Goal: Transaction & Acquisition: Purchase product/service

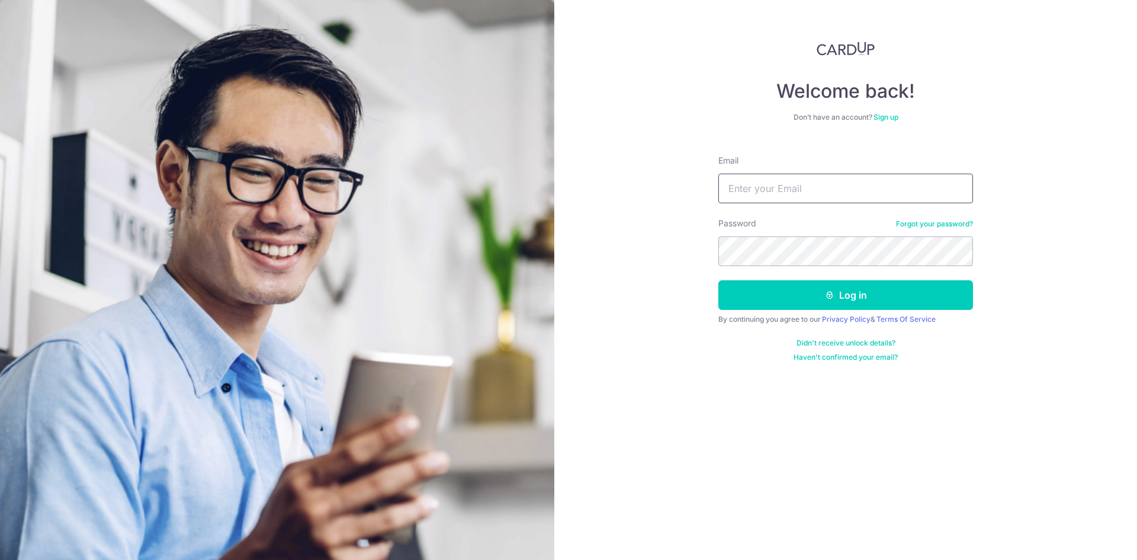
click at [796, 186] on input "Email" at bounding box center [845, 189] width 255 height 30
type input "[PERSON_NAME][EMAIL_ADDRESS][DOMAIN_NAME]"
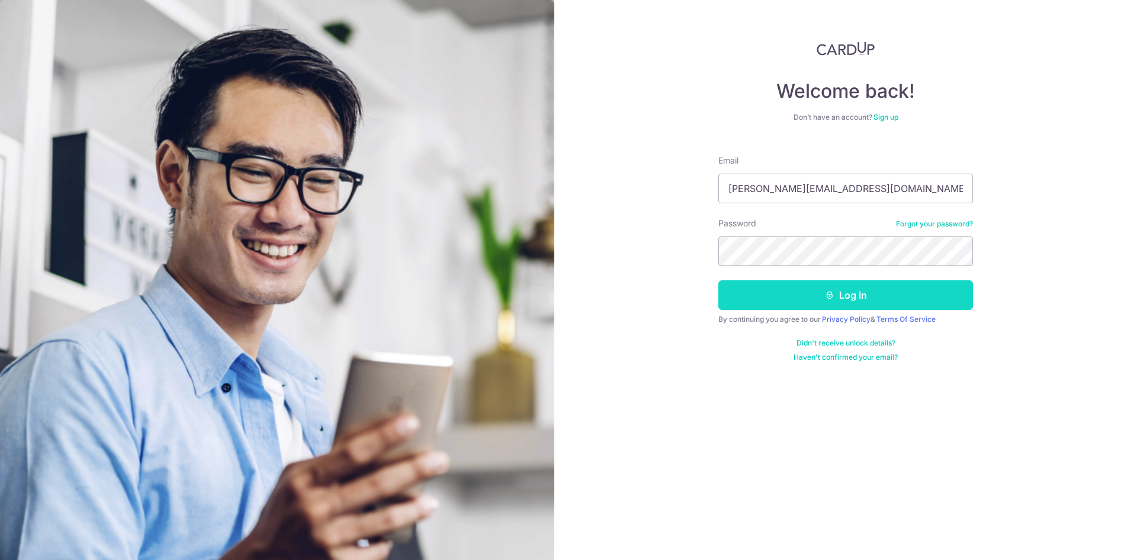
click at [821, 293] on button "Log in" at bounding box center [845, 295] width 255 height 30
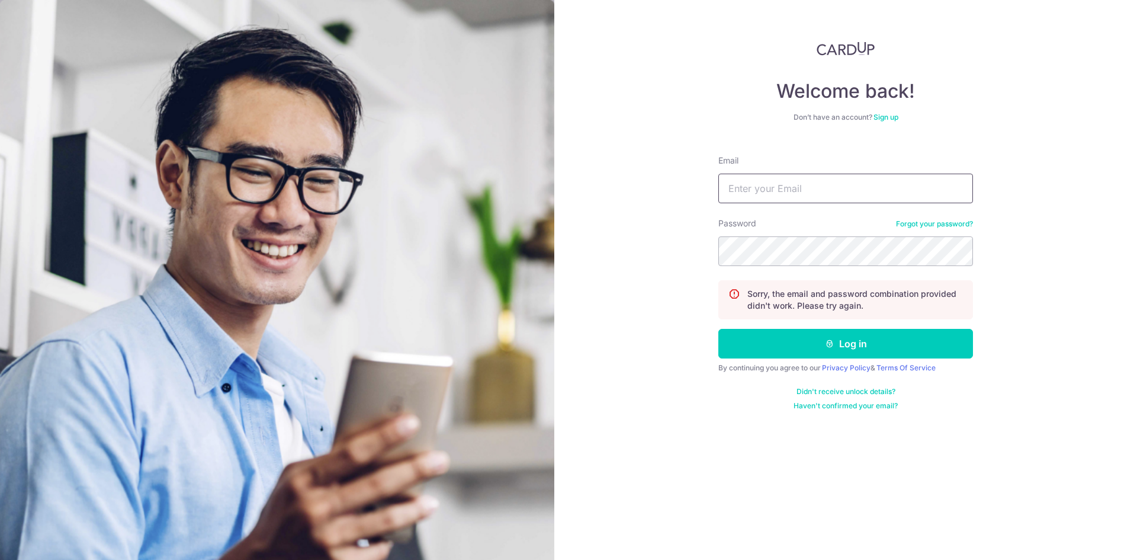
click at [805, 188] on input "Email" at bounding box center [845, 189] width 255 height 30
type input "[PERSON_NAME][EMAIL_ADDRESS][DOMAIN_NAME]"
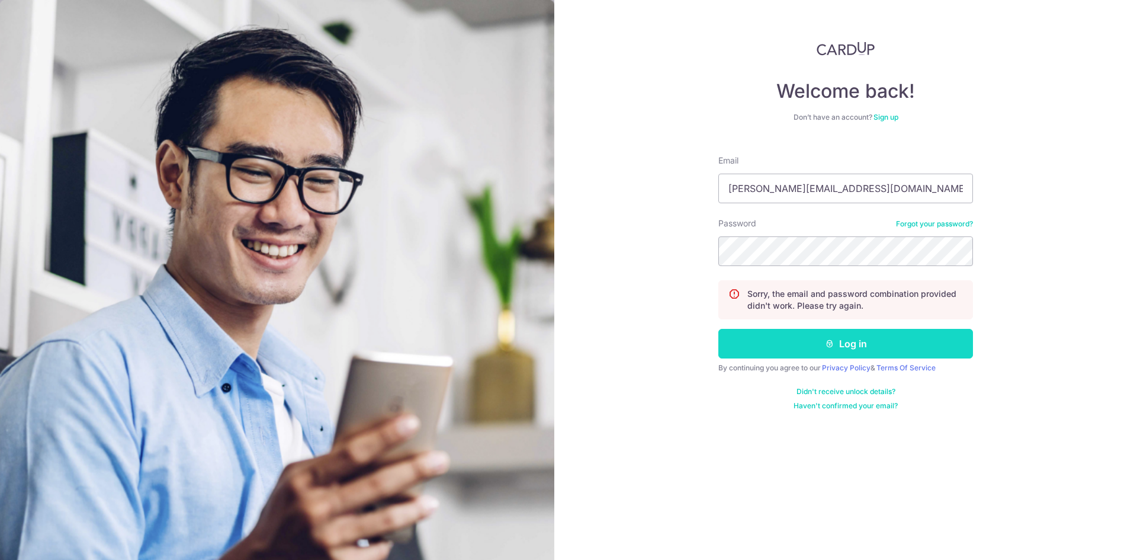
click at [807, 345] on button "Log in" at bounding box center [845, 344] width 255 height 30
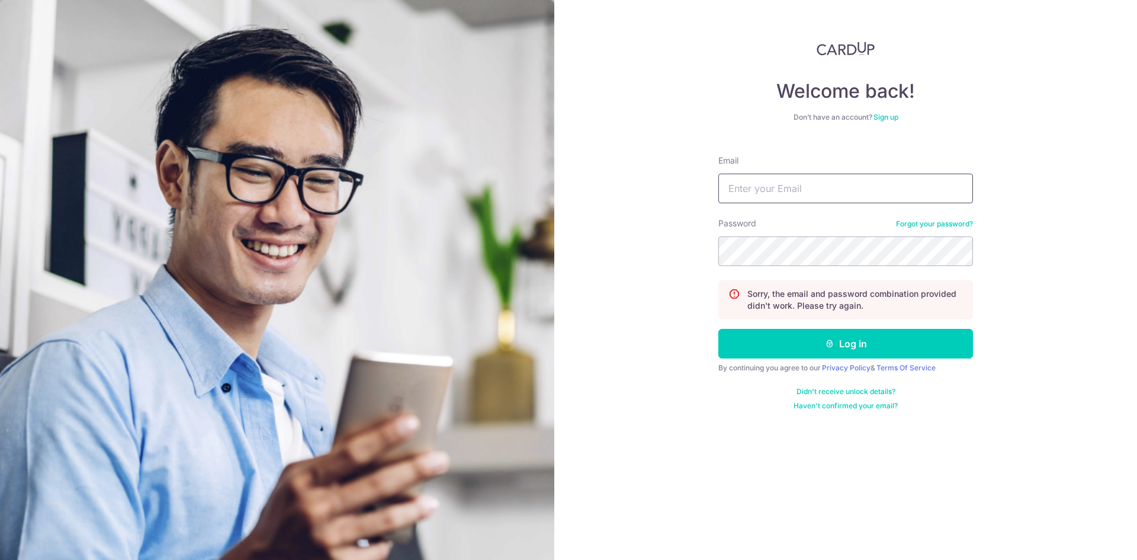
click at [772, 193] on input "Email" at bounding box center [845, 189] width 255 height 30
type input "[PERSON_NAME][EMAIL_ADDRESS][DOMAIN_NAME]"
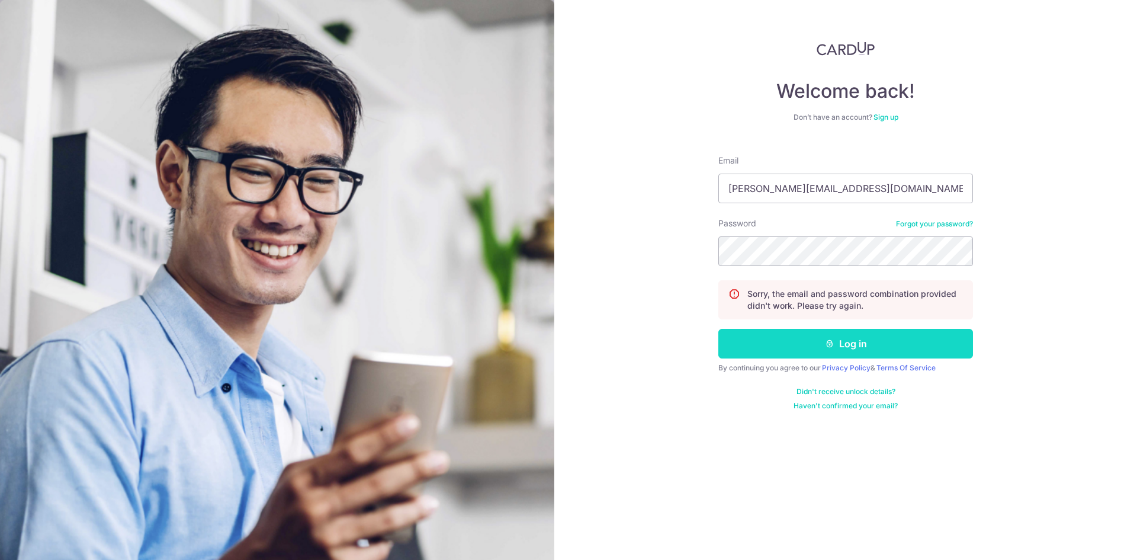
click at [759, 349] on button "Log in" at bounding box center [845, 344] width 255 height 30
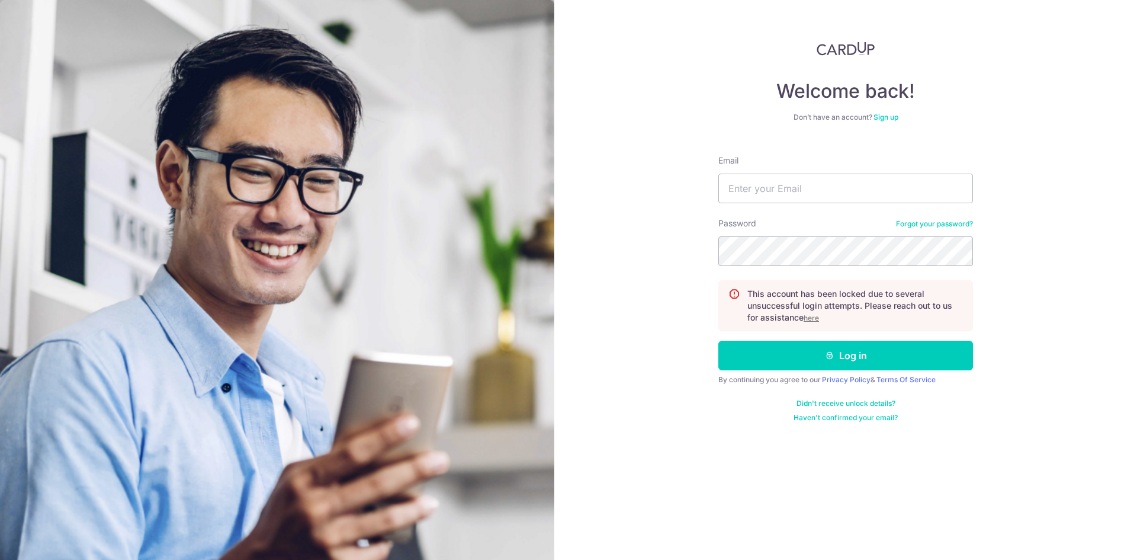
click at [811, 318] on u "here" at bounding box center [811, 317] width 15 height 9
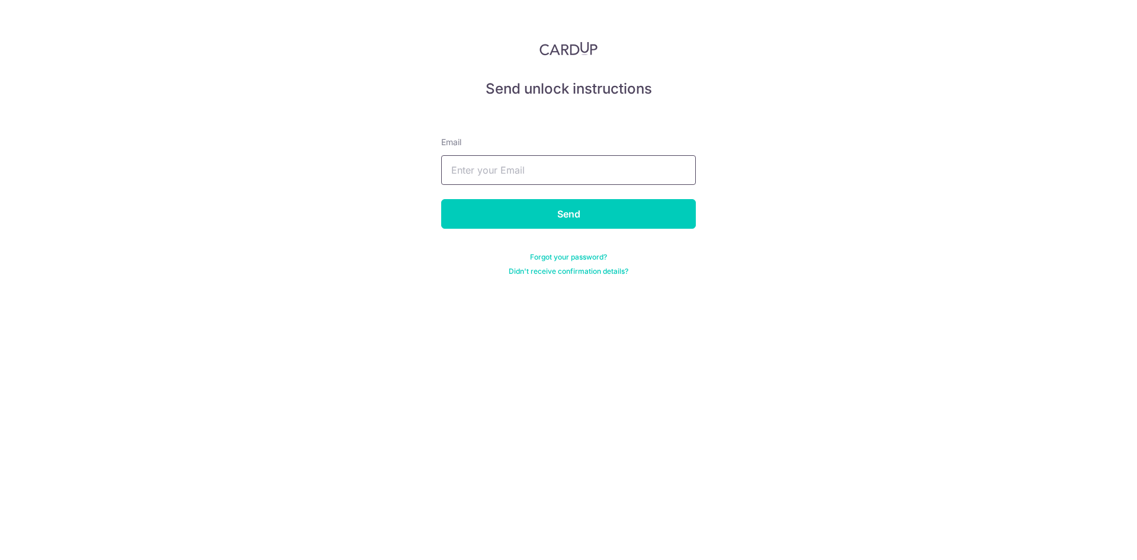
click at [502, 168] on input "text" at bounding box center [568, 170] width 255 height 30
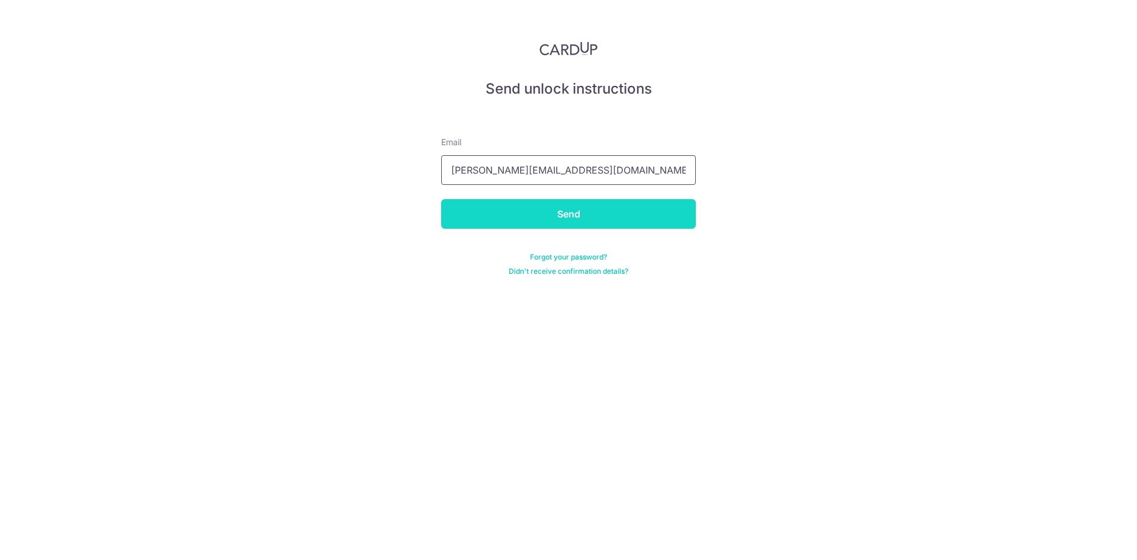
type input "[PERSON_NAME][EMAIL_ADDRESS][DOMAIN_NAME]"
click at [532, 216] on input "Send" at bounding box center [568, 214] width 255 height 30
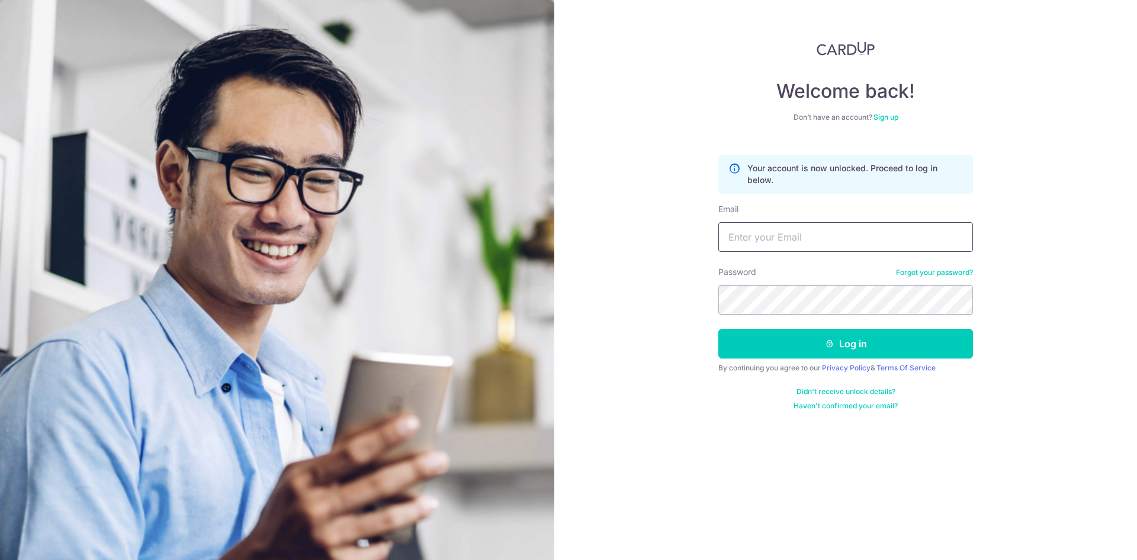
click at [755, 238] on input "Email" at bounding box center [845, 237] width 255 height 30
type input "alicia.sk.tan@gmail.com"
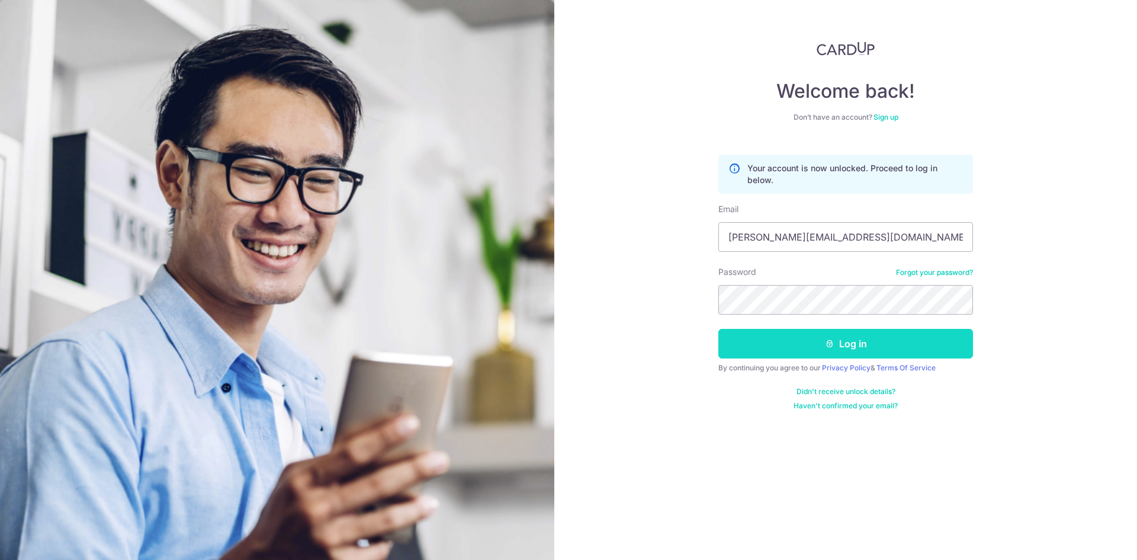
click at [775, 356] on button "Log in" at bounding box center [845, 344] width 255 height 30
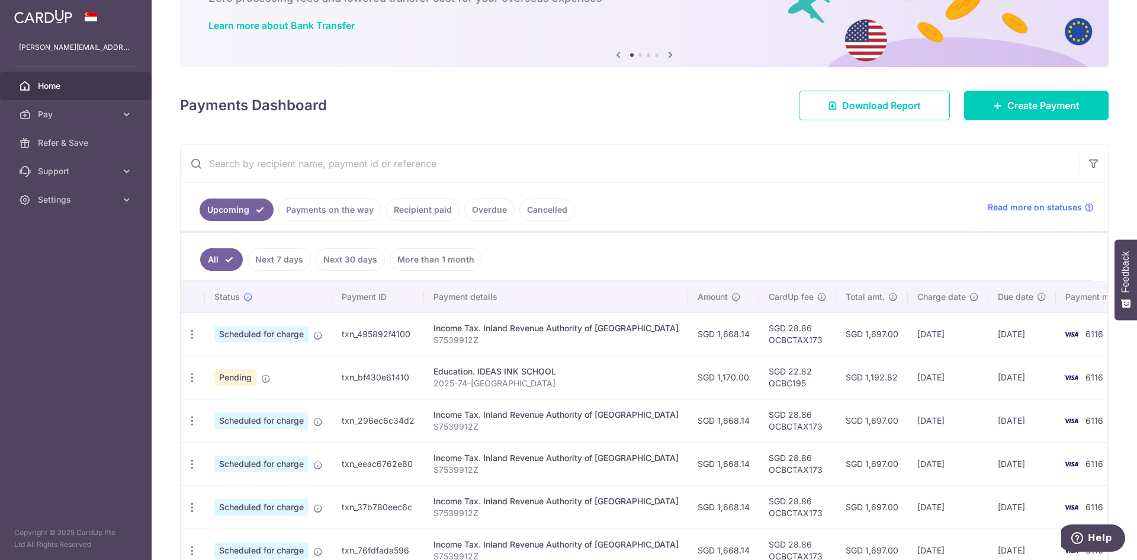
scroll to position [79, 0]
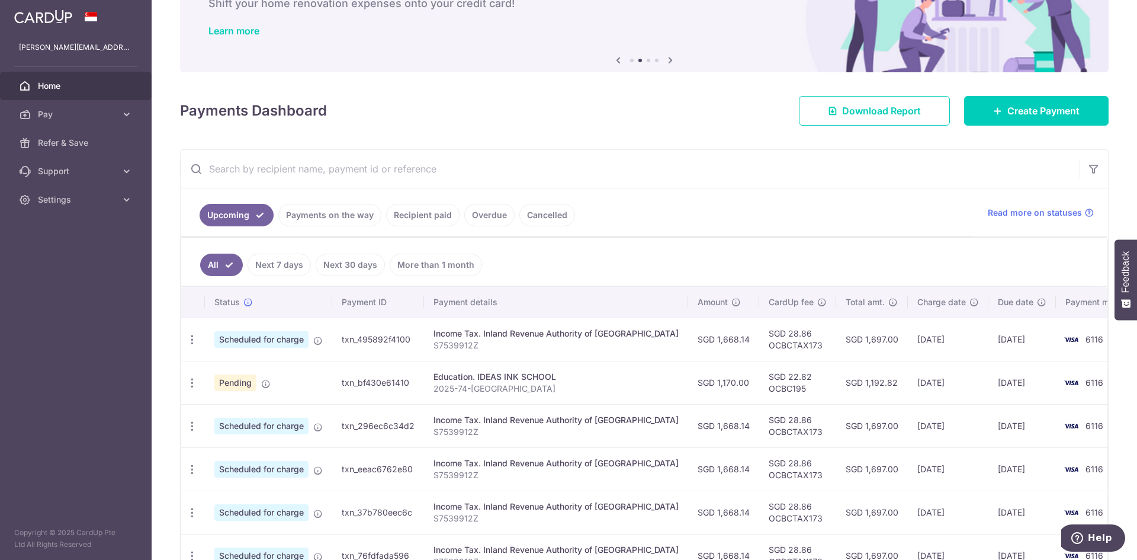
click at [428, 257] on link "More than 1 month" at bounding box center [436, 264] width 92 height 23
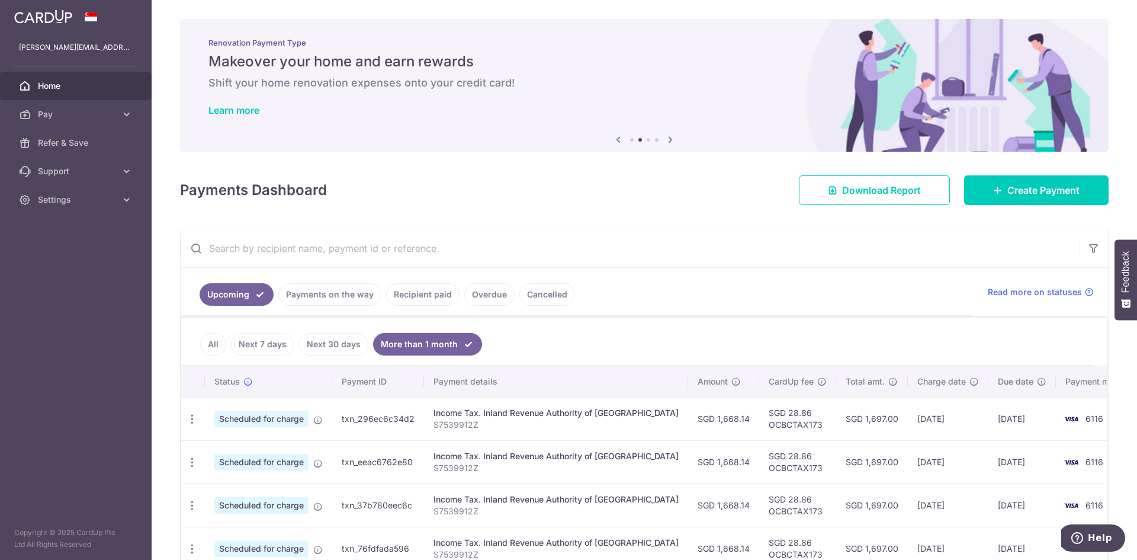
scroll to position [111, 0]
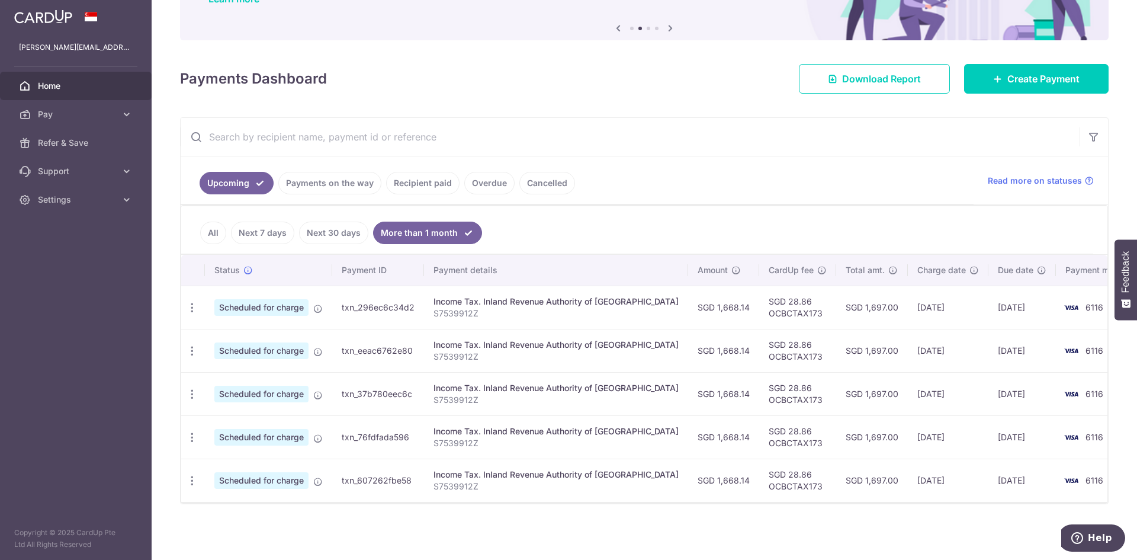
click at [410, 185] on link "Recipient paid" at bounding box center [422, 183] width 73 height 23
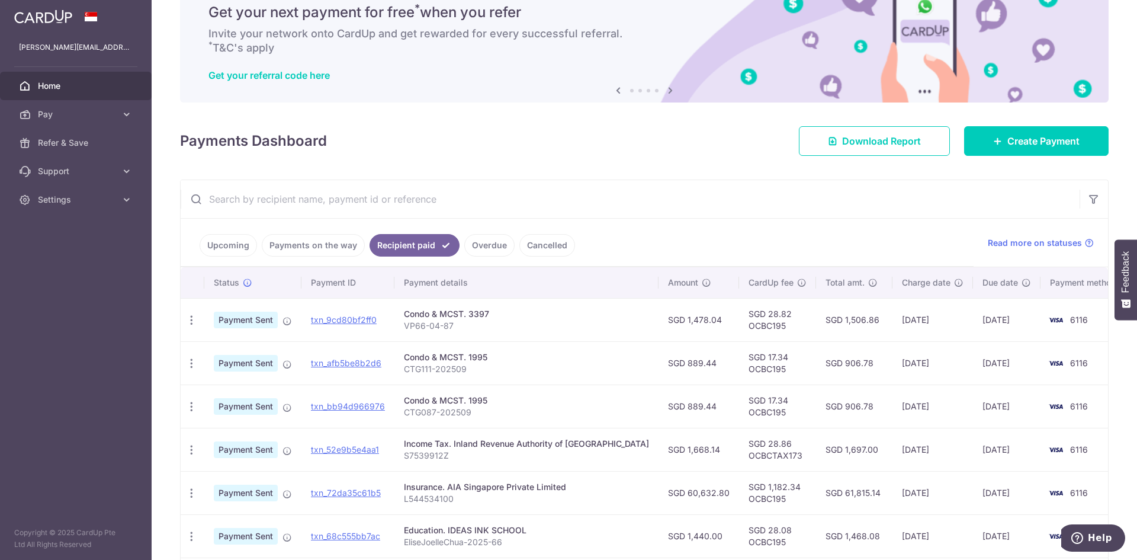
scroll to position [0, 0]
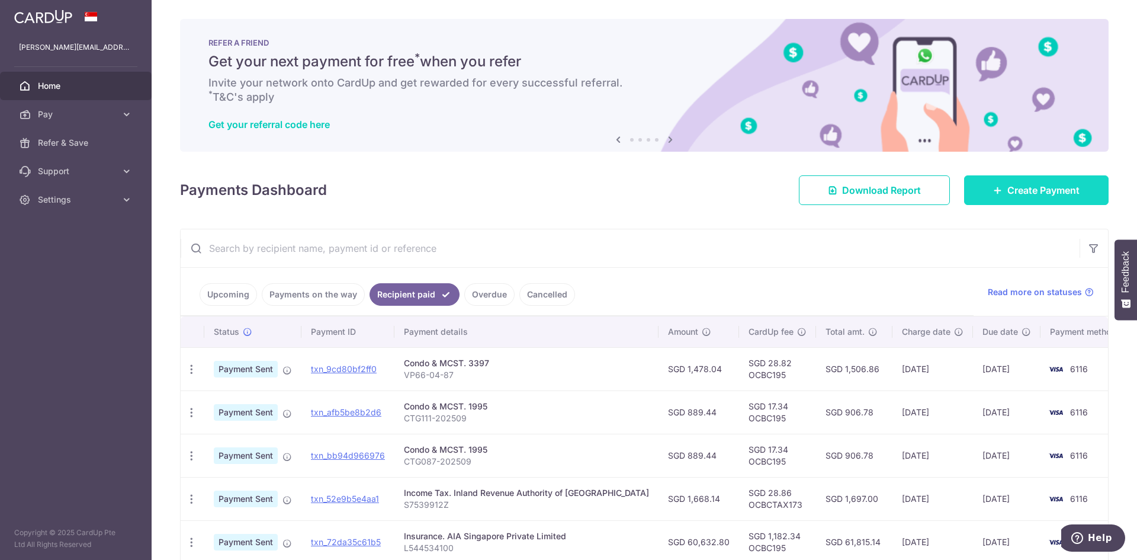
click at [1018, 179] on link "Create Payment" at bounding box center [1036, 190] width 144 height 30
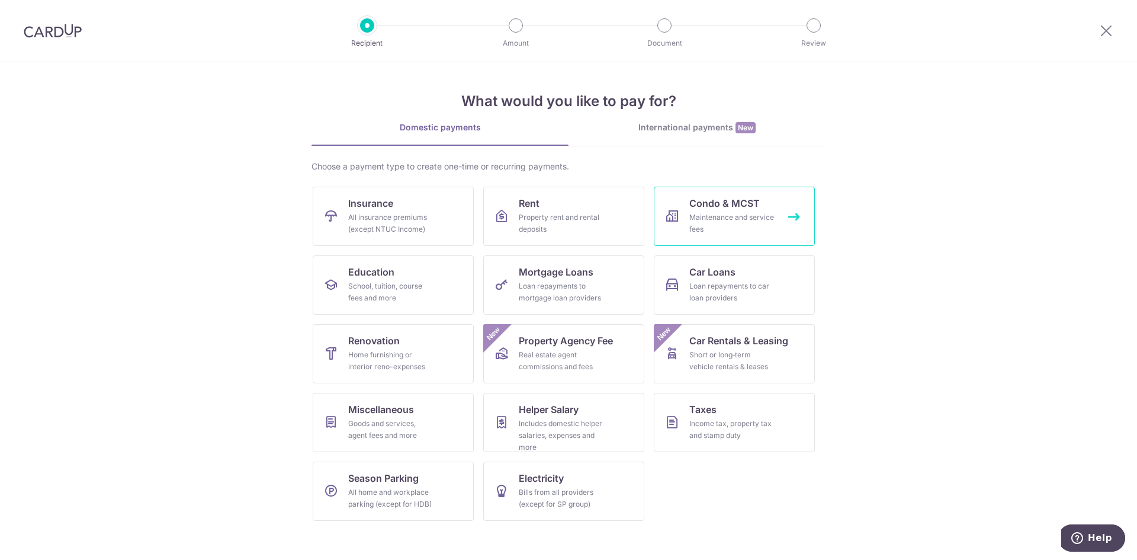
click at [731, 219] on div "Maintenance and service fees" at bounding box center [731, 223] width 85 height 24
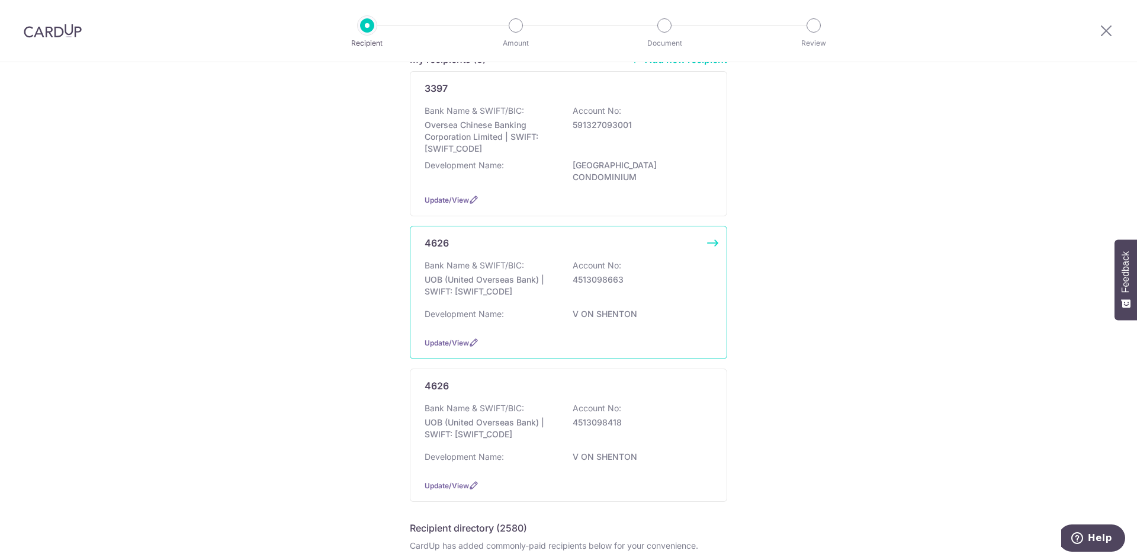
scroll to position [118, 0]
click at [662, 260] on div "Bank Name & SWIFT/BIC: UOB (United Overseas Bank) | SWIFT: [SWIFT_CODE] Account…" at bounding box center [569, 281] width 288 height 44
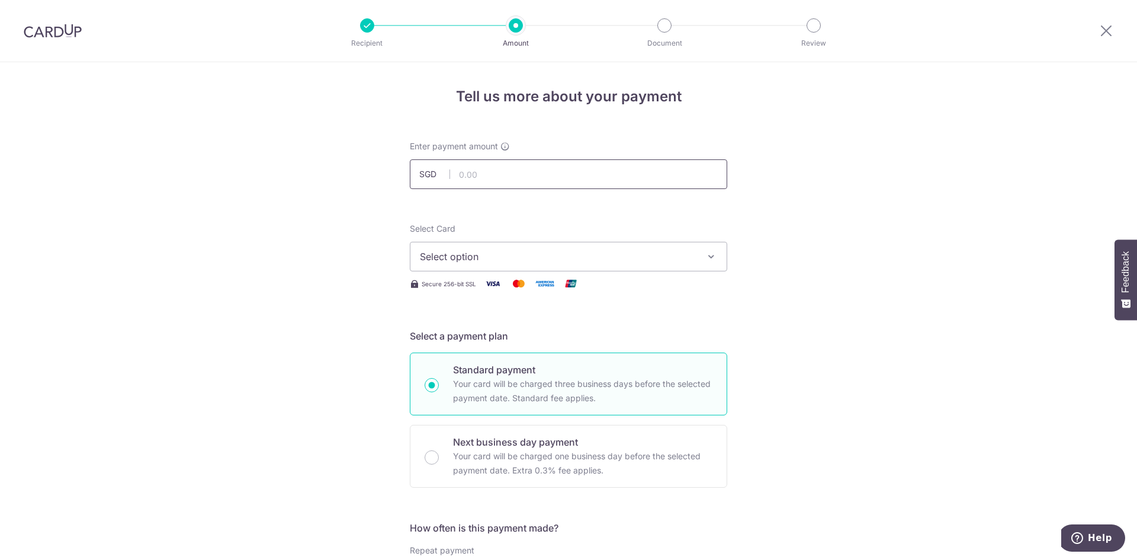
click at [508, 172] on input "text" at bounding box center [568, 174] width 317 height 30
type input "892.31"
click at [601, 264] on button "Select option" at bounding box center [568, 257] width 317 height 30
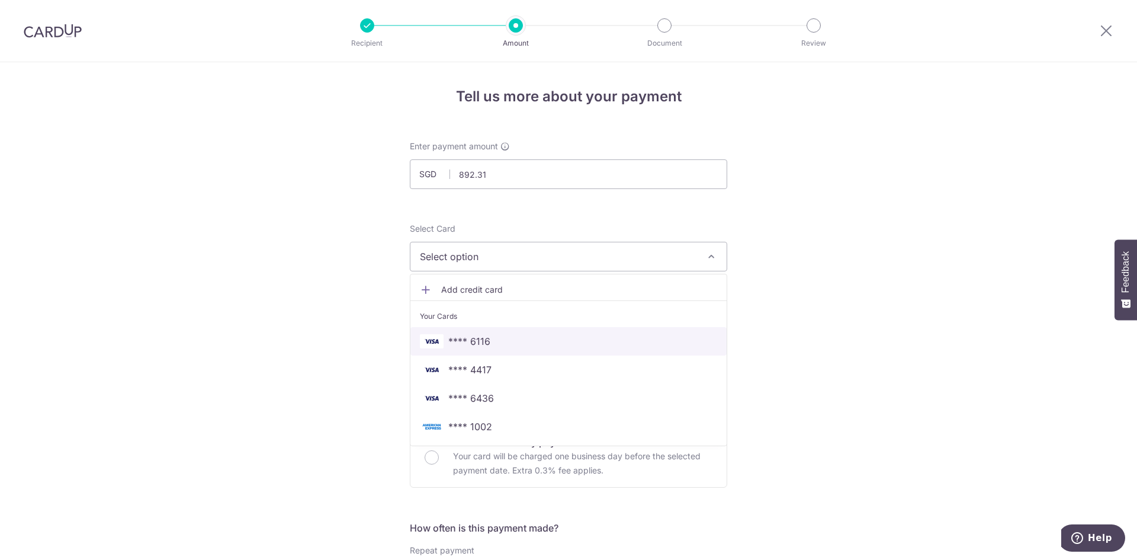
click at [555, 333] on link "**** 6116" at bounding box center [568, 341] width 316 height 28
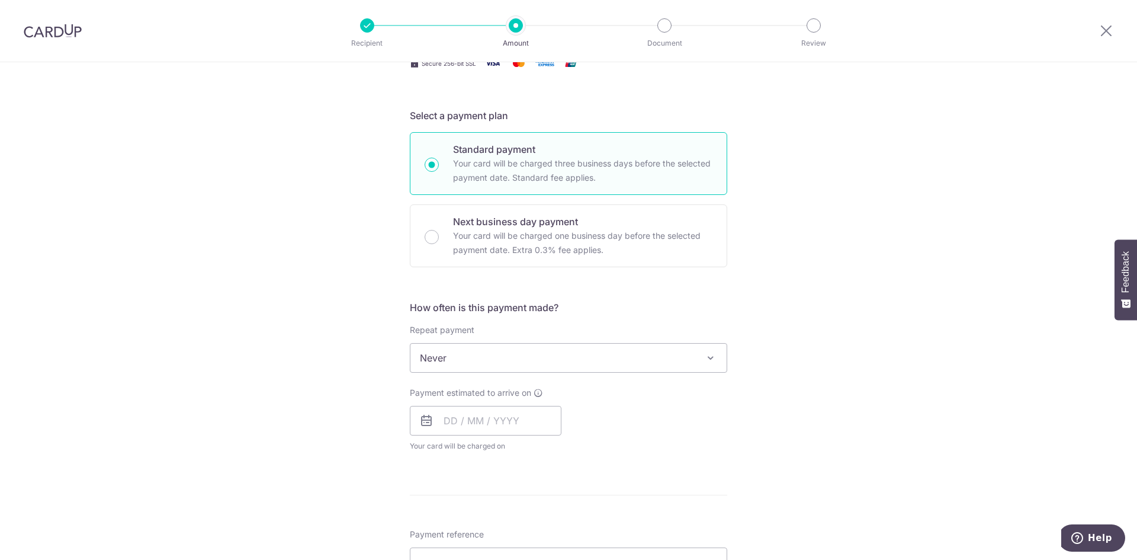
scroll to position [237, 0]
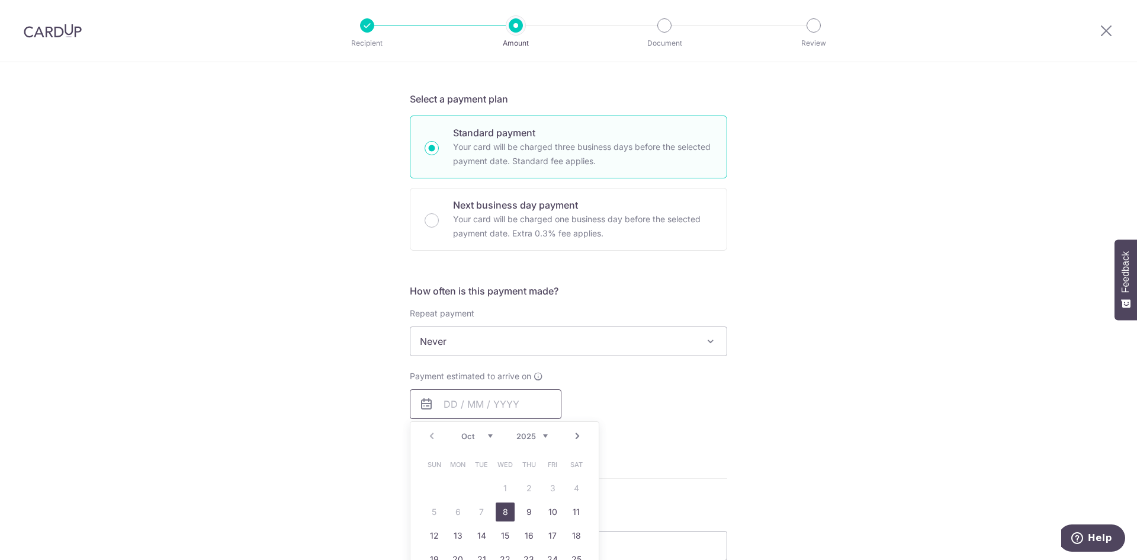
click at [444, 408] on input "text" at bounding box center [486, 404] width 152 height 30
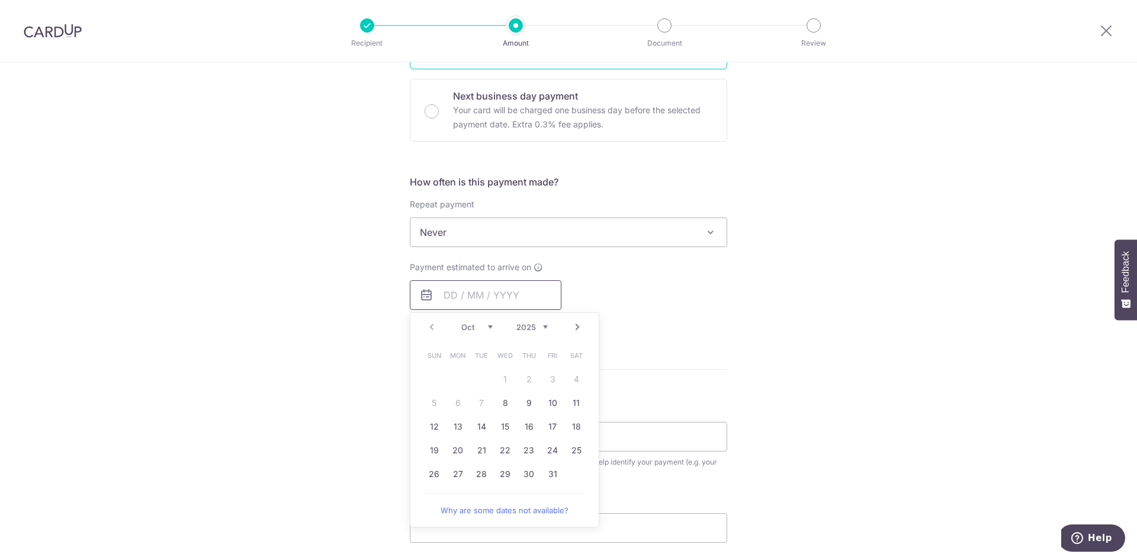
scroll to position [355, 0]
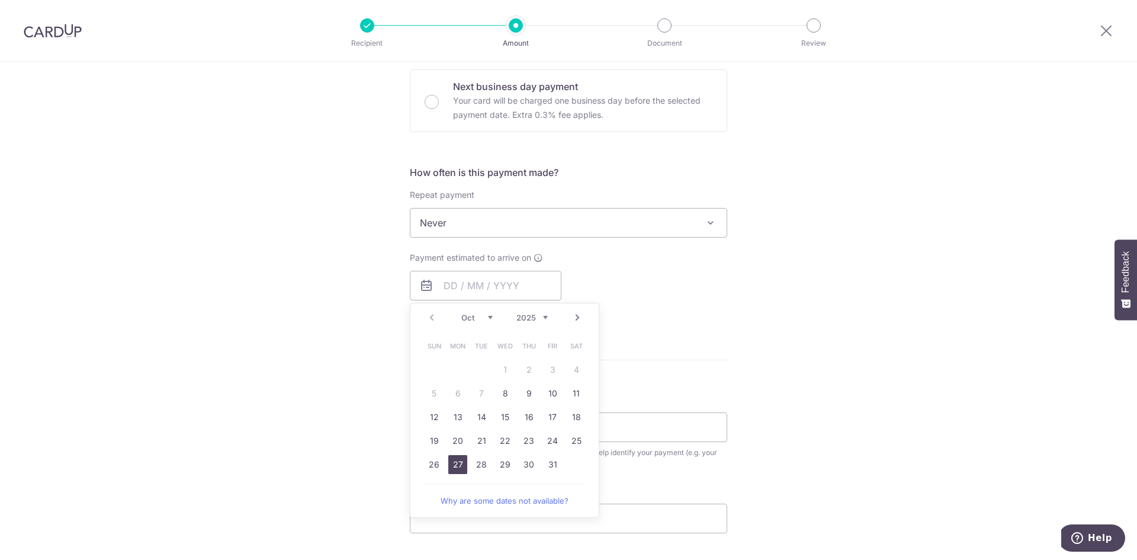
click at [455, 465] on link "27" at bounding box center [457, 464] width 19 height 19
type input "[DATE]"
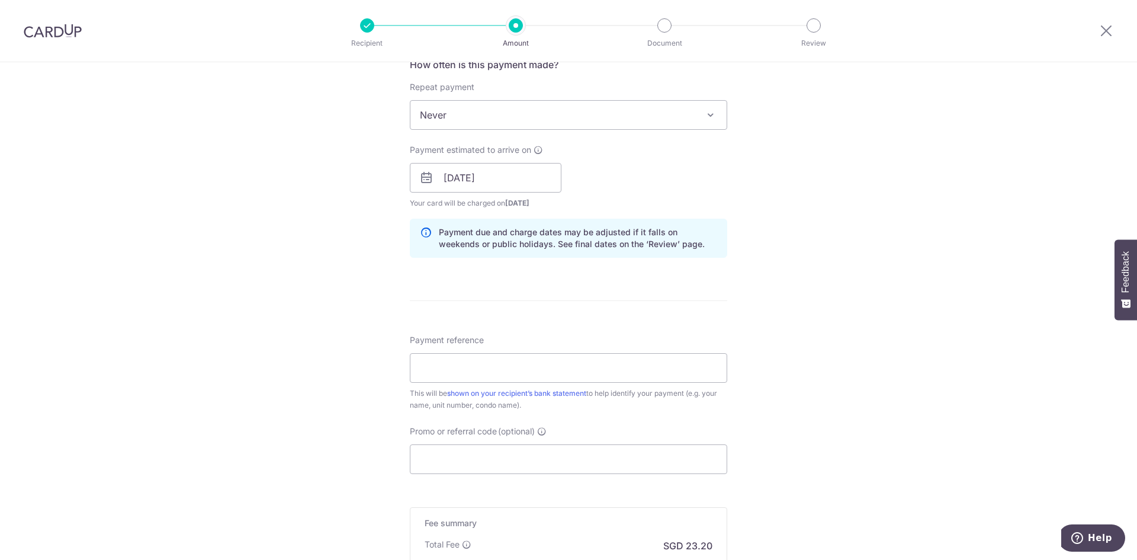
scroll to position [474, 0]
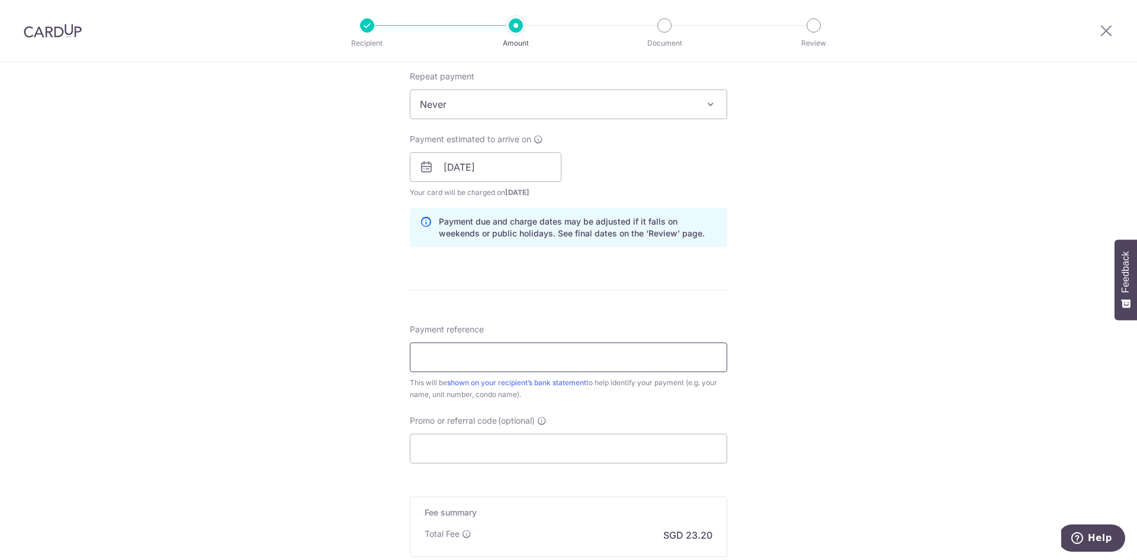
click at [525, 363] on input "Payment reference" at bounding box center [568, 357] width 317 height 30
type input "VOS137-202510"
click at [522, 456] on input "Promo or referral code (optional)" at bounding box center [568, 448] width 317 height 30
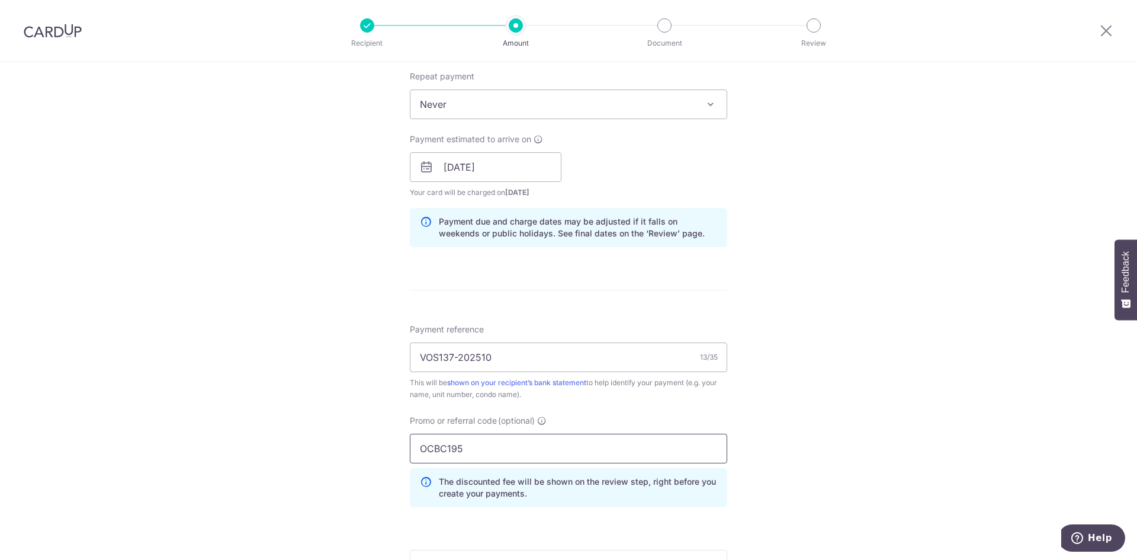
type input "OCBC195"
click at [795, 393] on div "Tell us more about your payment Enter payment amount SGD 892.31 892.31 Select C…" at bounding box center [568, 174] width 1137 height 1173
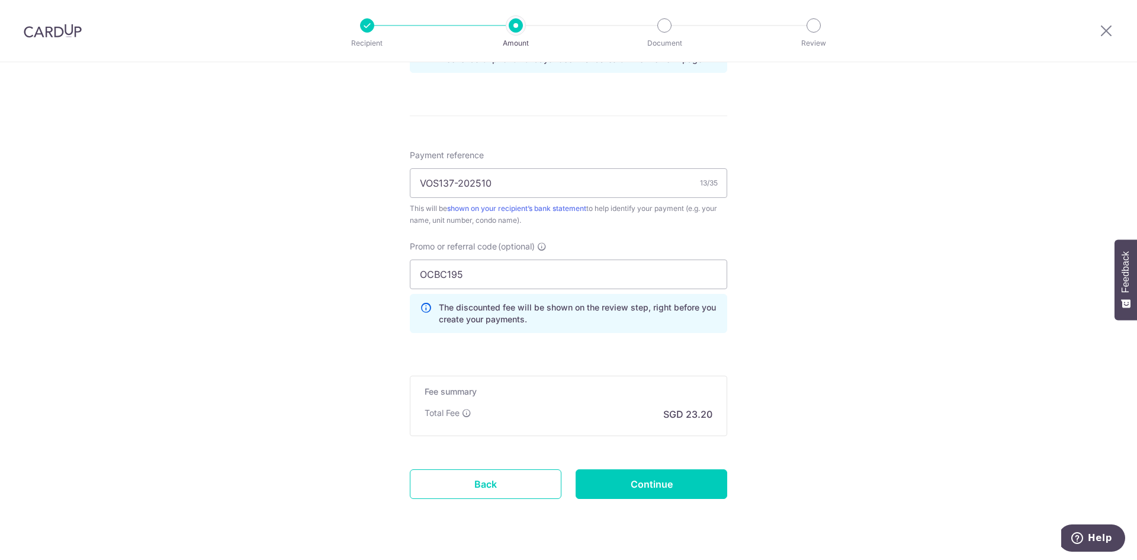
scroll to position [651, 0]
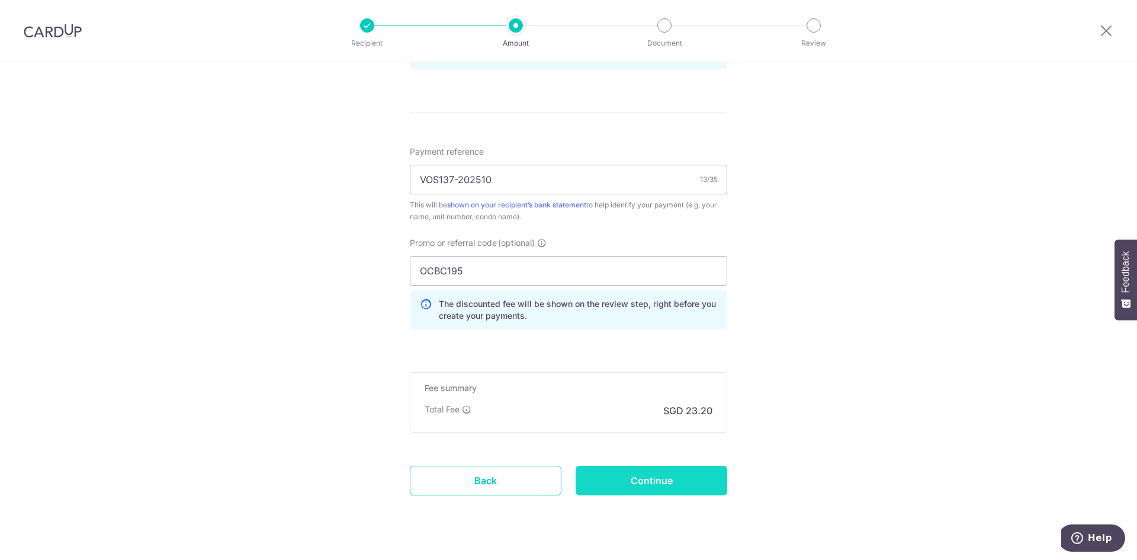
click at [672, 479] on input "Continue" at bounding box center [652, 480] width 152 height 30
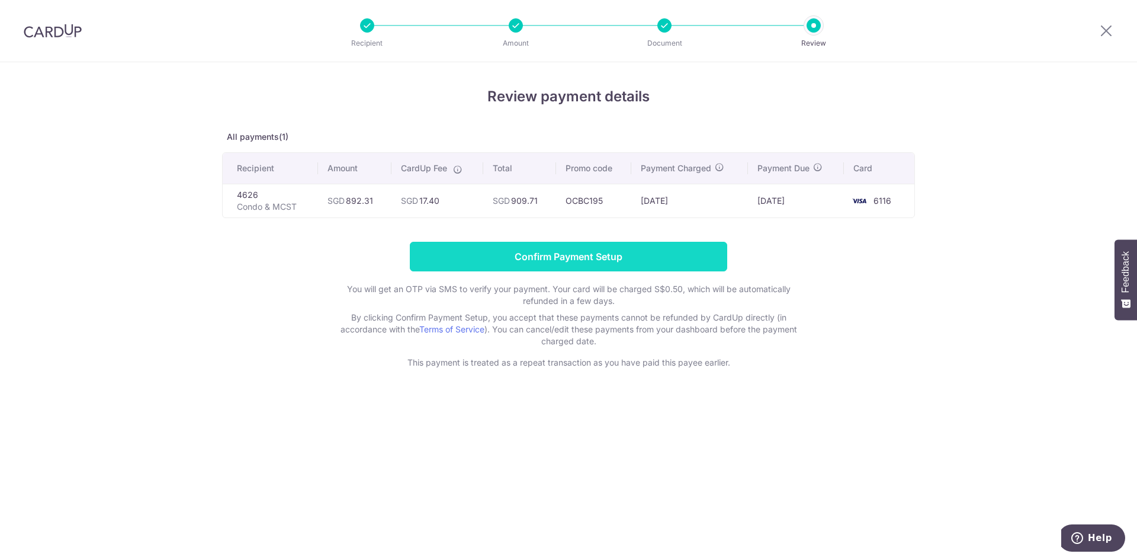
click at [609, 266] on input "Confirm Payment Setup" at bounding box center [568, 257] width 317 height 30
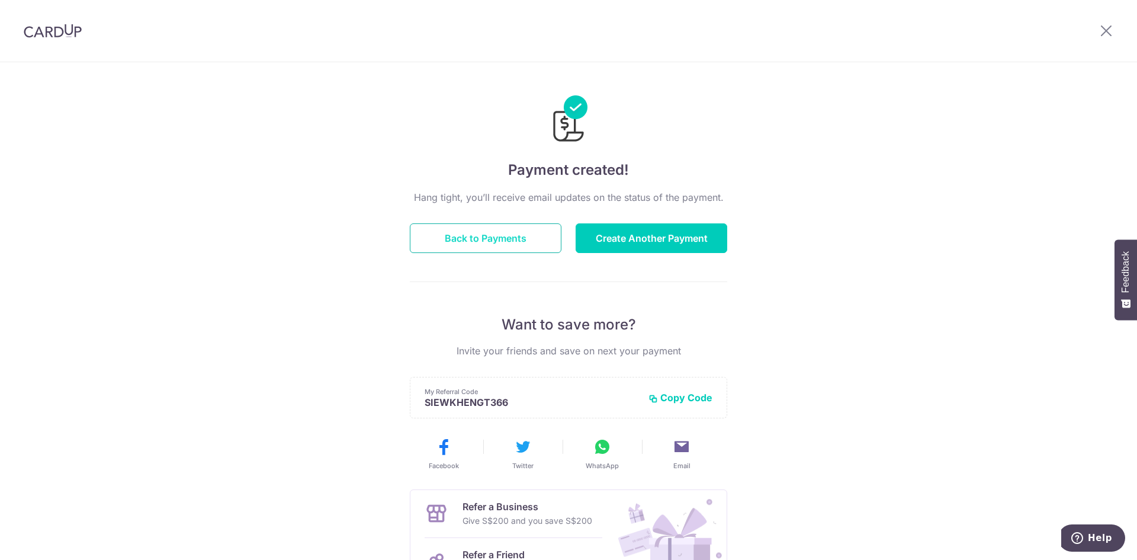
click at [456, 235] on button "Back to Payments" at bounding box center [486, 238] width 152 height 30
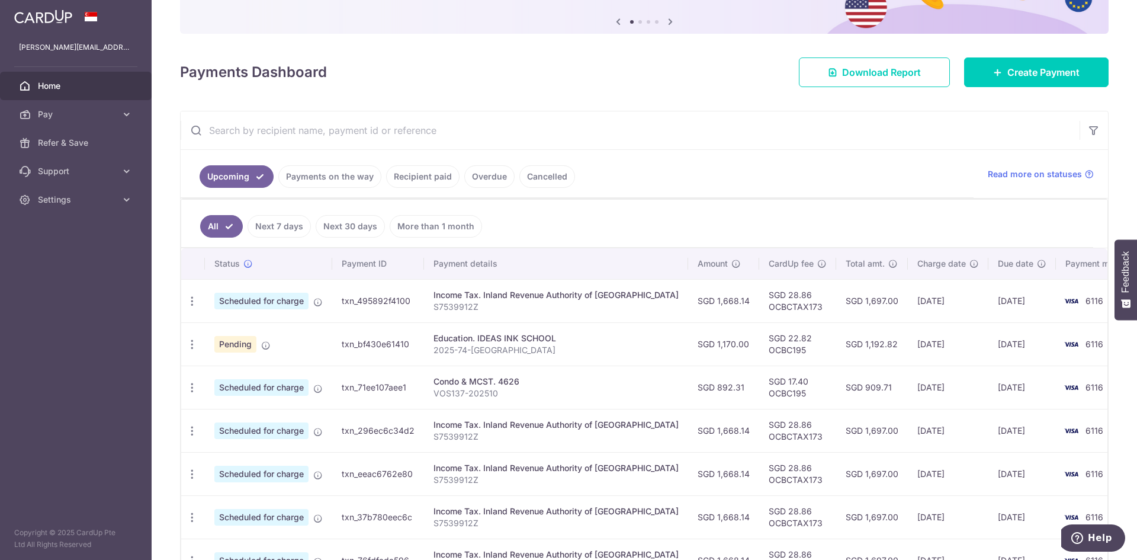
scroll to position [118, 0]
click at [192, 388] on icon "button" at bounding box center [192, 387] width 12 height 12
click at [226, 419] on span "Update payment" at bounding box center [255, 419] width 81 height 14
radio input "true"
type input "892.31"
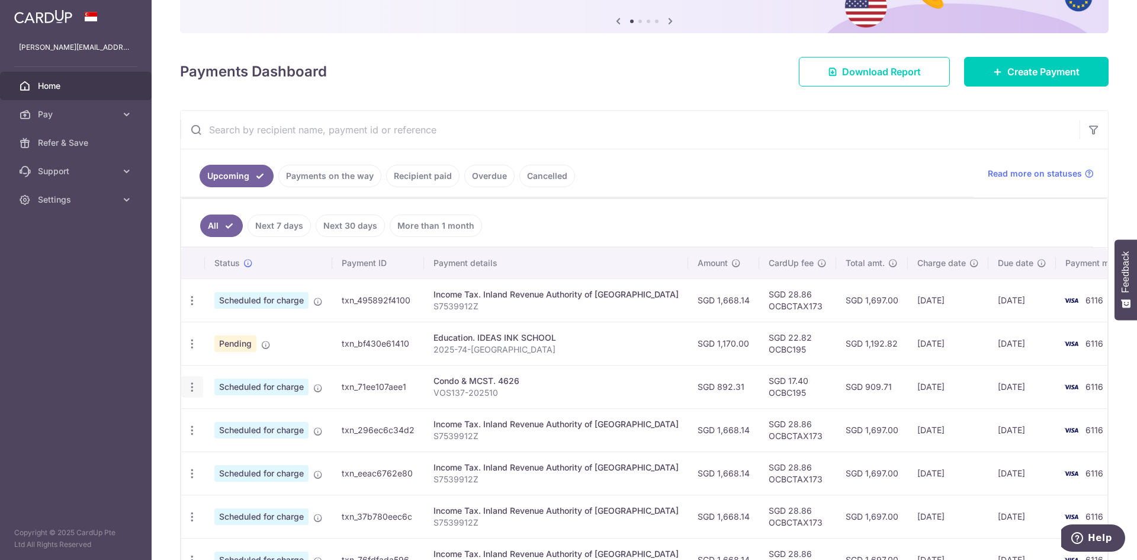
type input "[DATE]"
type input "VOS137-202510"
type input "OCBC195"
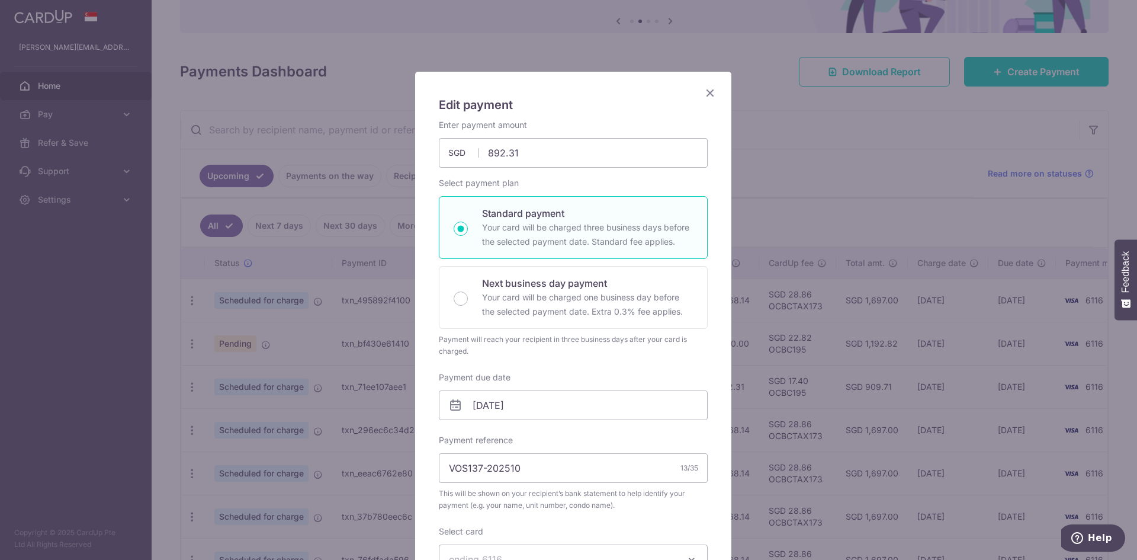
scroll to position [0, 0]
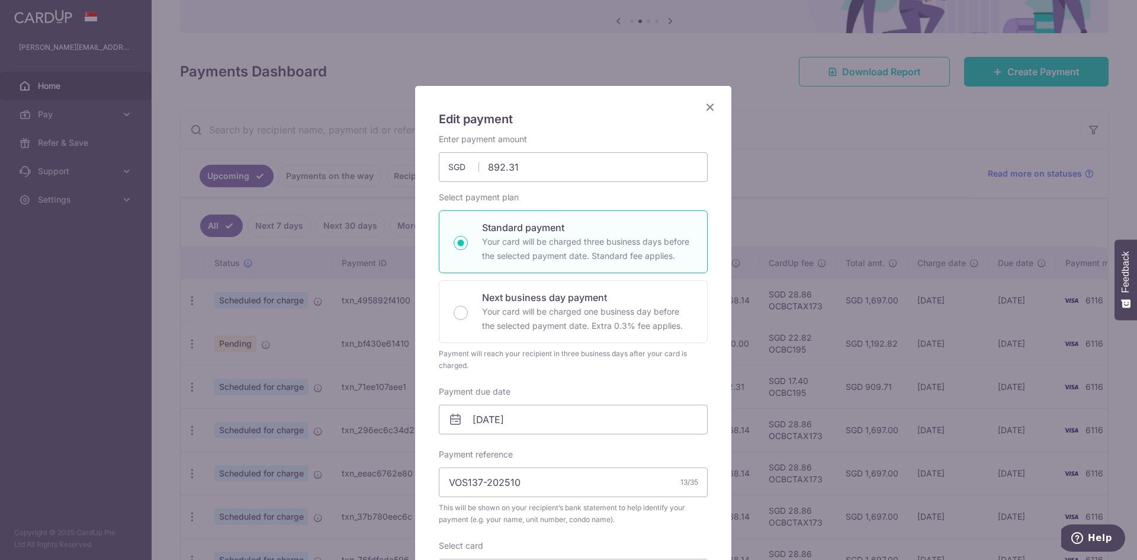
click at [712, 107] on icon "Close" at bounding box center [710, 106] width 14 height 15
